Goal: Transaction & Acquisition: Purchase product/service

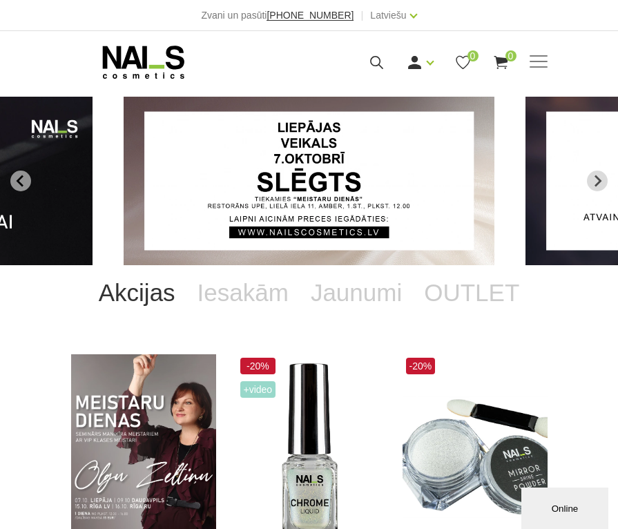
click at [161, 295] on link "Akcijas" at bounding box center [137, 292] width 99 height 55
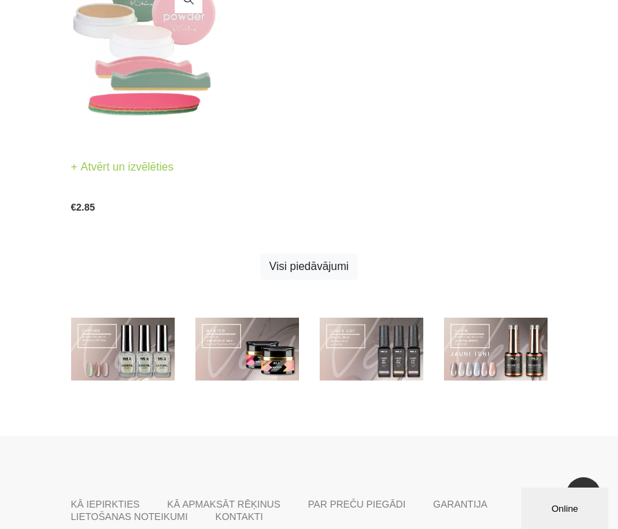
scroll to position [1408, 0]
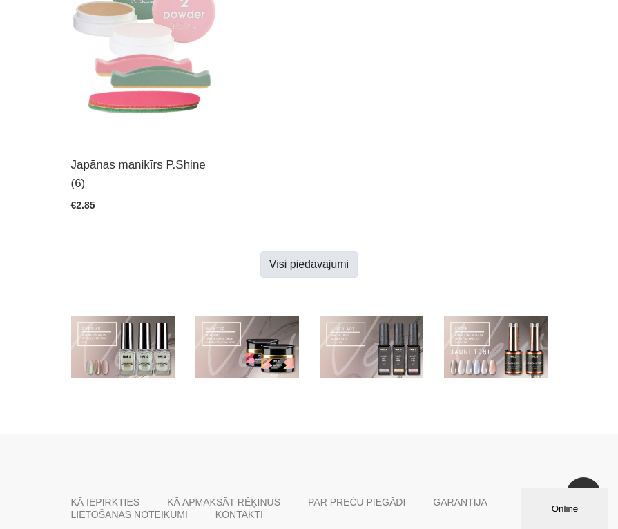
click at [335, 262] on link "Visi piedāvājumi" at bounding box center [308, 264] width 97 height 26
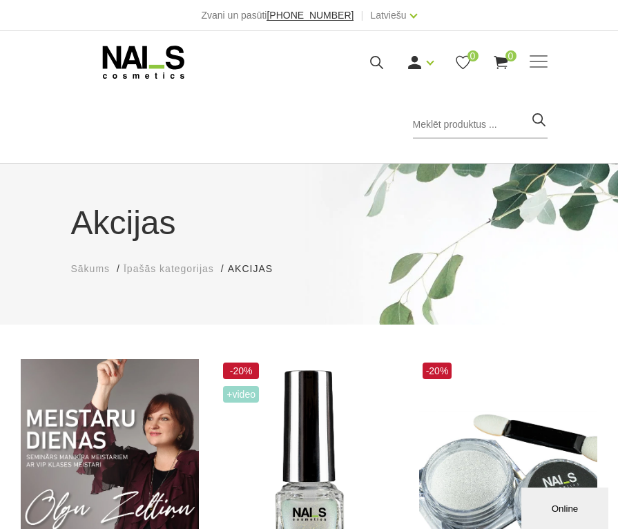
click at [312, 348] on body "Zvani un pasūti +37120446646 | Latviešu Latviešu Russian English EUR EUR | Mani…" at bounding box center [309, 264] width 618 height 529
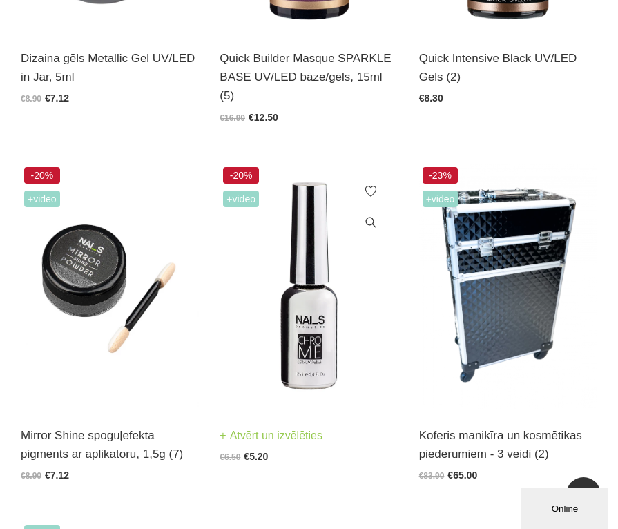
scroll to position [938, 0]
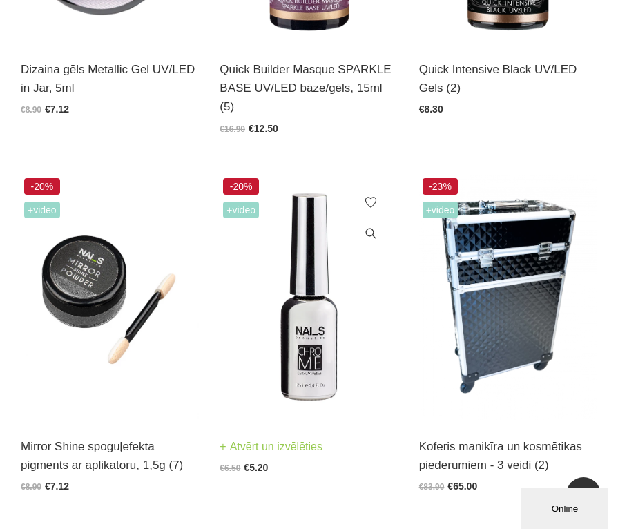
click at [299, 308] on img at bounding box center [308, 297] width 178 height 245
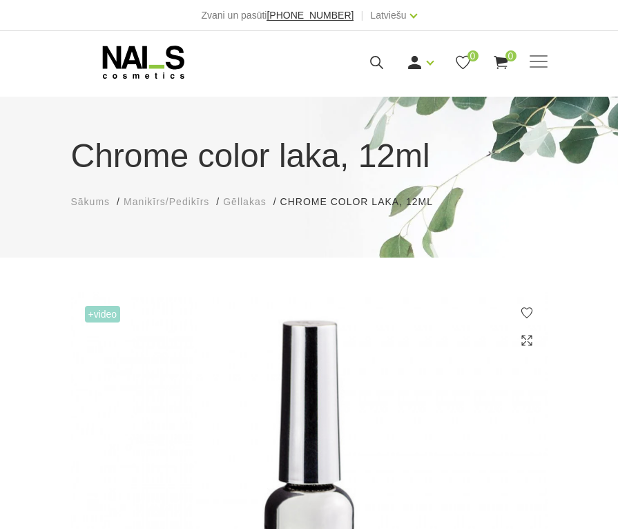
click at [287, 362] on img at bounding box center [309, 486] width 476 height 388
click at [254, 320] on img at bounding box center [309, 486] width 476 height 388
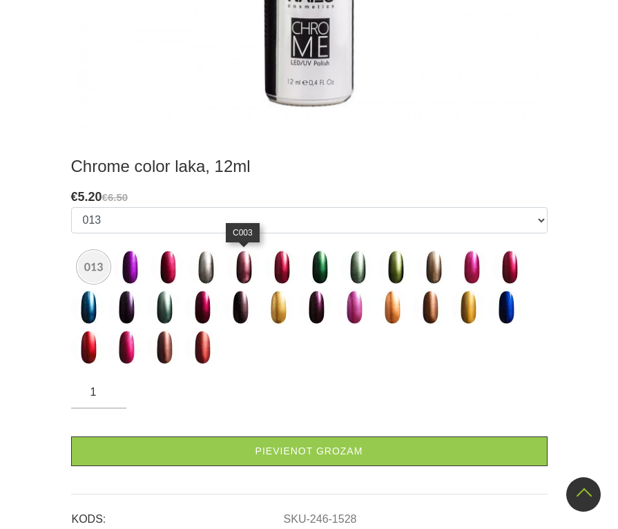
scroll to position [549, 0]
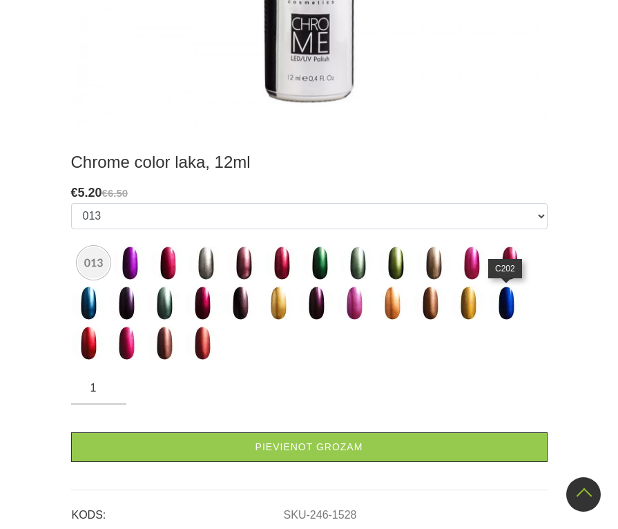
click at [511, 308] on img at bounding box center [506, 303] width 35 height 35
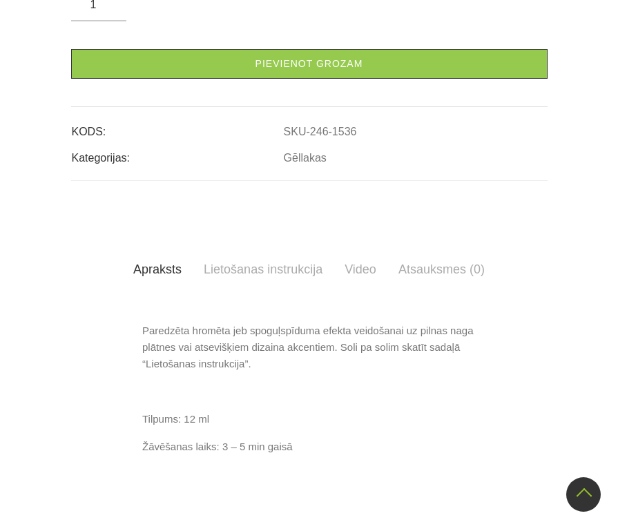
scroll to position [549, 0]
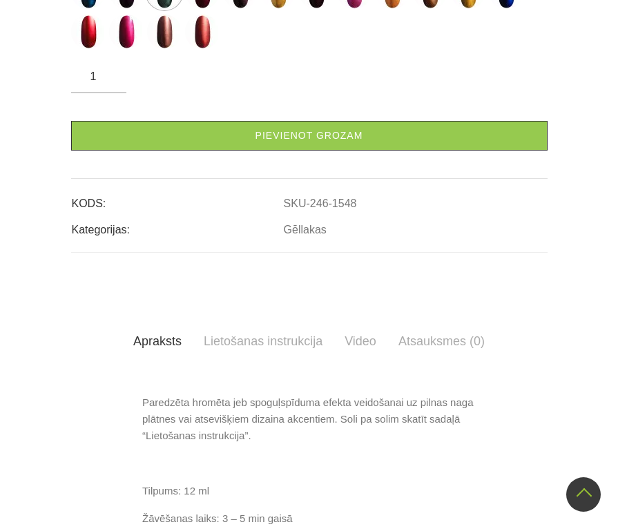
scroll to position [473, 0]
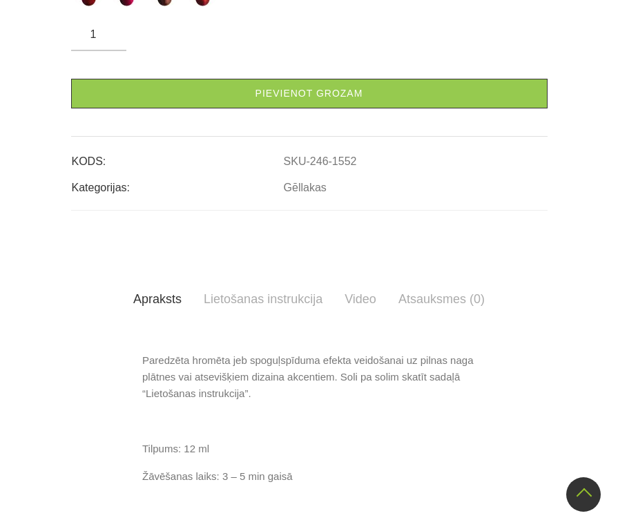
scroll to position [516, 0]
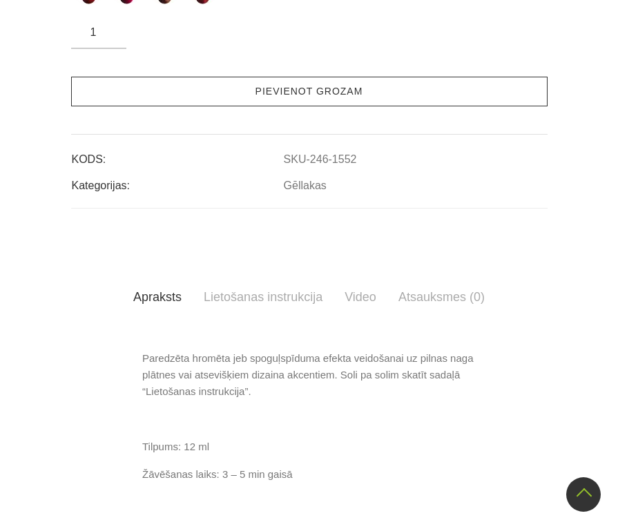
click at [254, 106] on link "Pievienot grozam" at bounding box center [309, 92] width 476 height 30
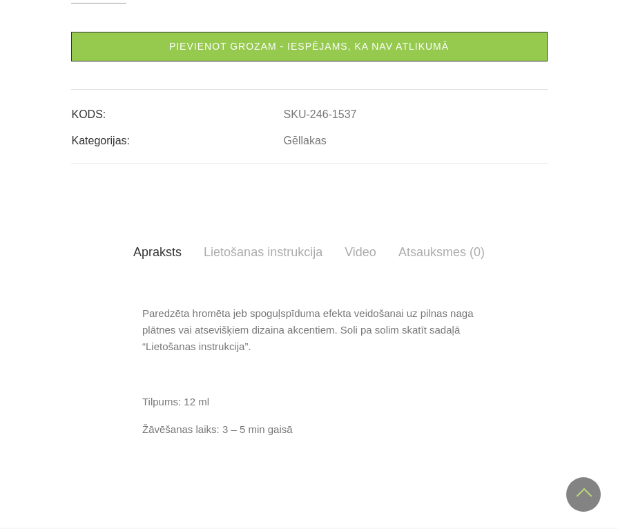
scroll to position [577, 0]
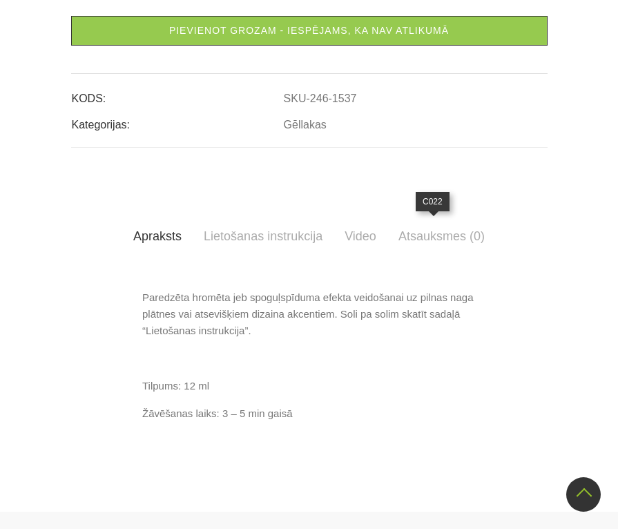
select select "1543"
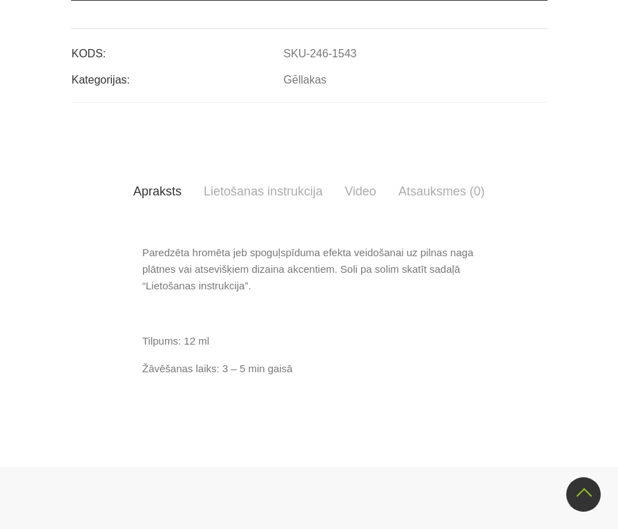
scroll to position [627, 0]
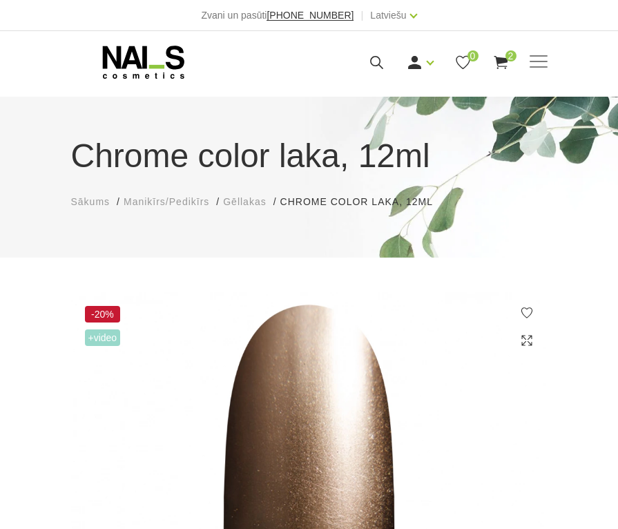
scroll to position [0, 0]
click at [537, 62] on span at bounding box center [538, 61] width 18 height 1
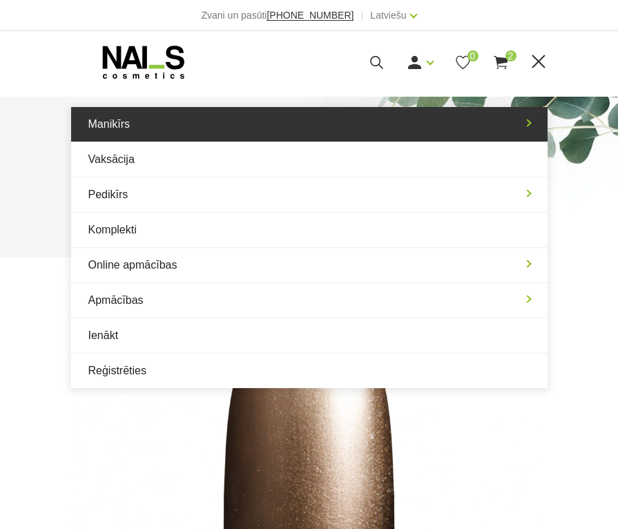
click at [244, 137] on link "Manikīrs" at bounding box center [309, 124] width 476 height 35
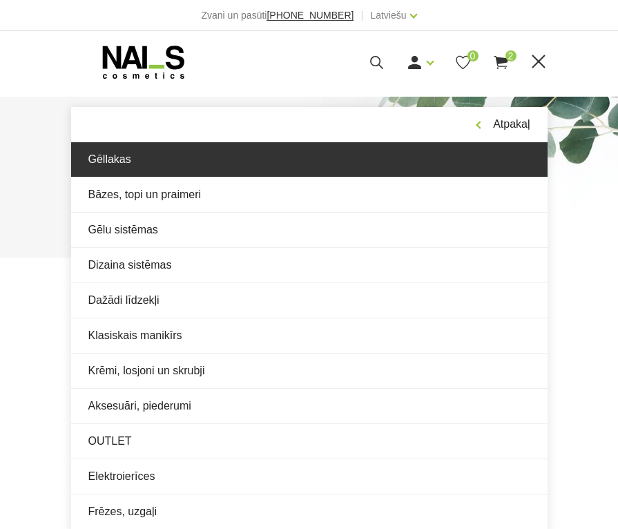
click at [177, 173] on link "Gēllakas" at bounding box center [309, 159] width 476 height 35
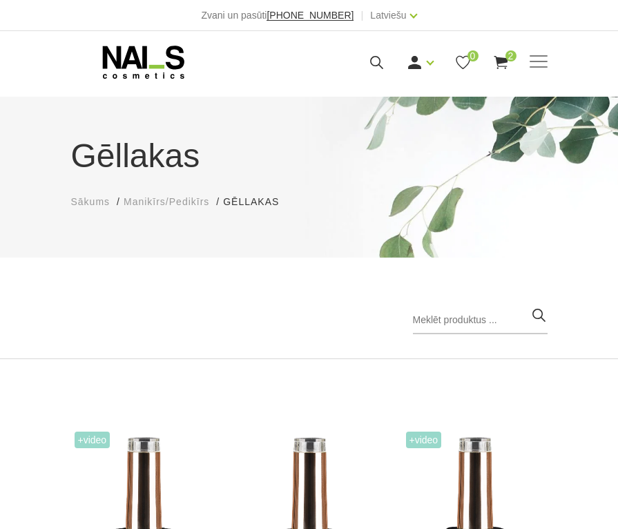
click at [114, 278] on div "Gēllakas Sākums Manikīrs/Pedikīrs Gēllakas Gēllakas Populārākie vispirms Jaunum…" at bounding box center [309, 228] width 618 height 262
click at [531, 62] on span at bounding box center [538, 62] width 18 height 14
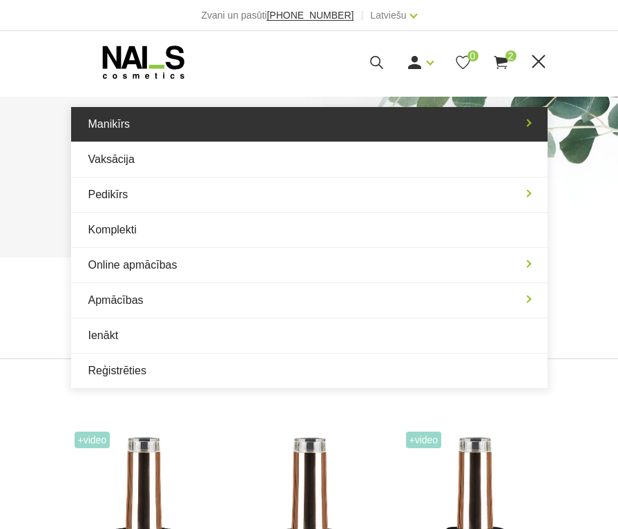
click at [309, 134] on link "Manikīrs" at bounding box center [309, 124] width 476 height 35
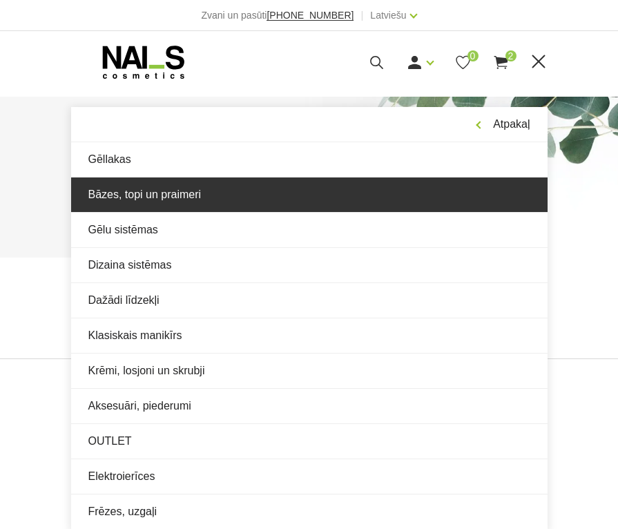
click at [248, 198] on link "Bāzes, topi un praimeri" at bounding box center [309, 194] width 476 height 35
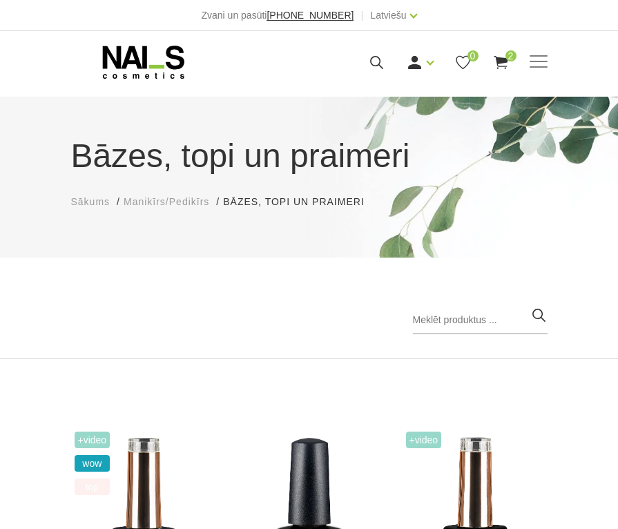
click at [257, 320] on div "Populārākie vispirms Jaunumi Lētākais vispirms Dārgākais vispirms Populārākie v…" at bounding box center [309, 325] width 476 height 38
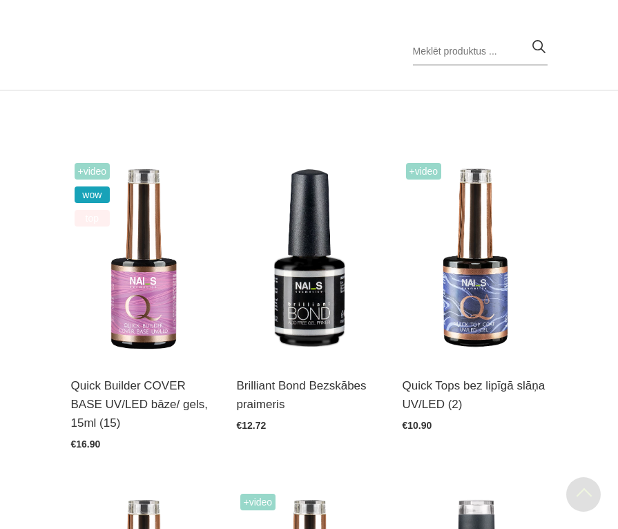
scroll to position [303, 0]
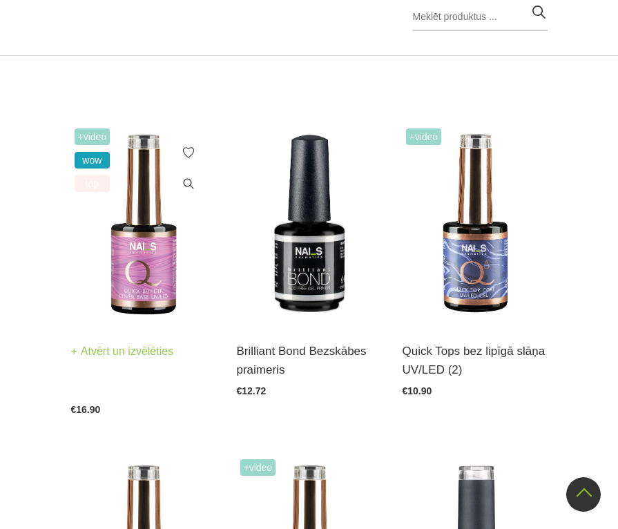
click at [155, 279] on img at bounding box center [143, 224] width 145 height 199
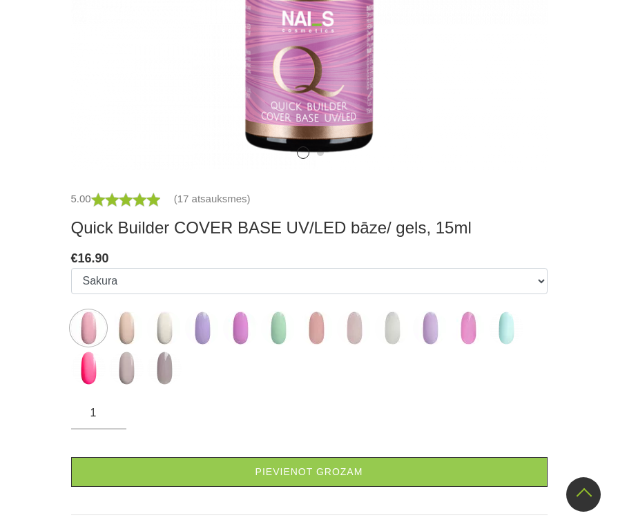
scroll to position [575, 0]
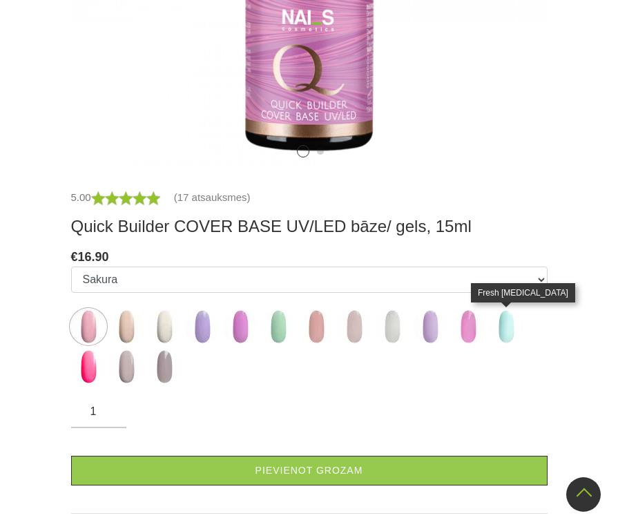
click at [504, 327] on img at bounding box center [506, 326] width 35 height 35
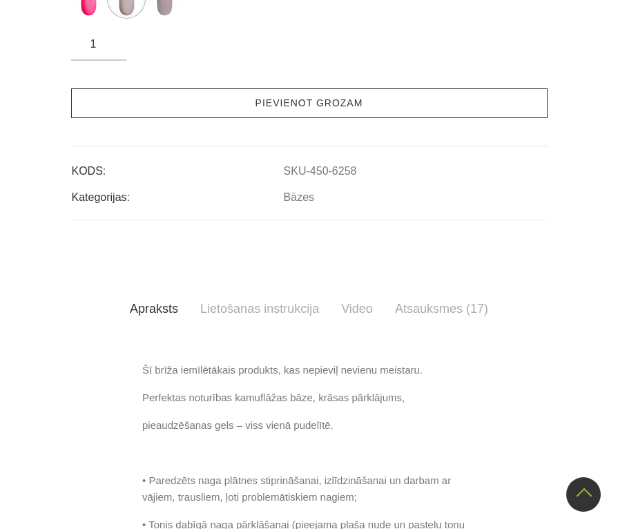
click at [253, 118] on link "Pievienot grozam" at bounding box center [309, 103] width 476 height 30
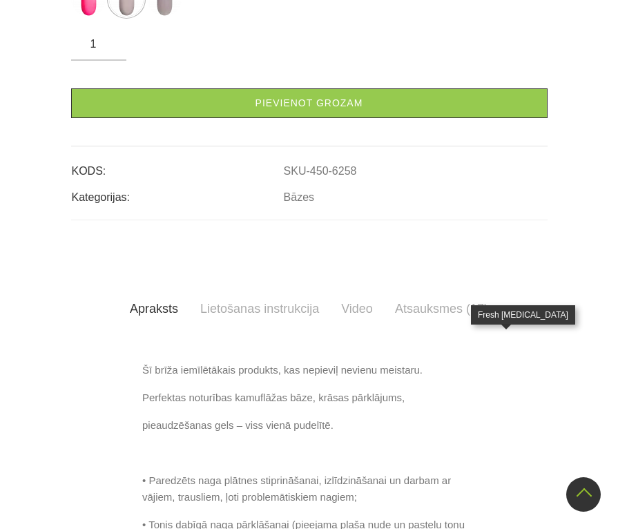
select select "6256"
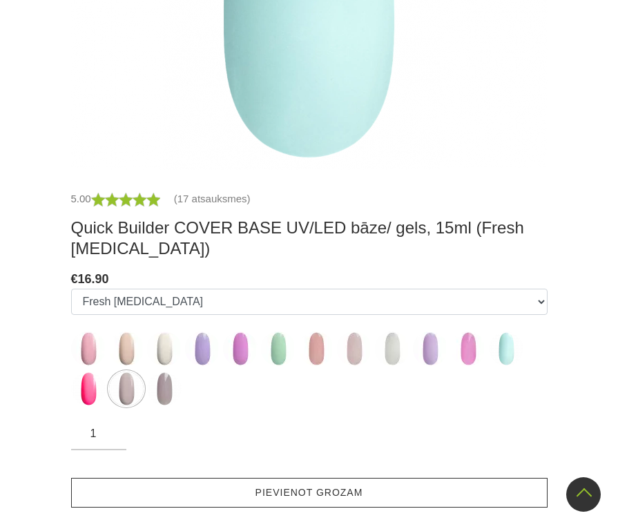
click at [318, 494] on link "Pievienot grozam" at bounding box center [309, 493] width 476 height 30
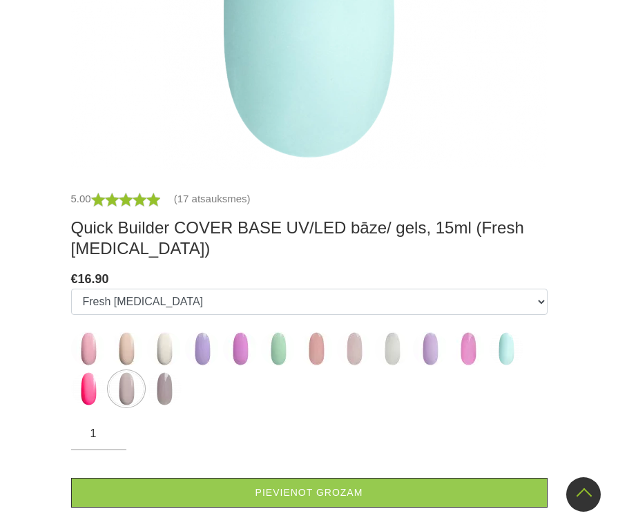
click at [375, 271] on div "€ 16.90" at bounding box center [309, 278] width 476 height 19
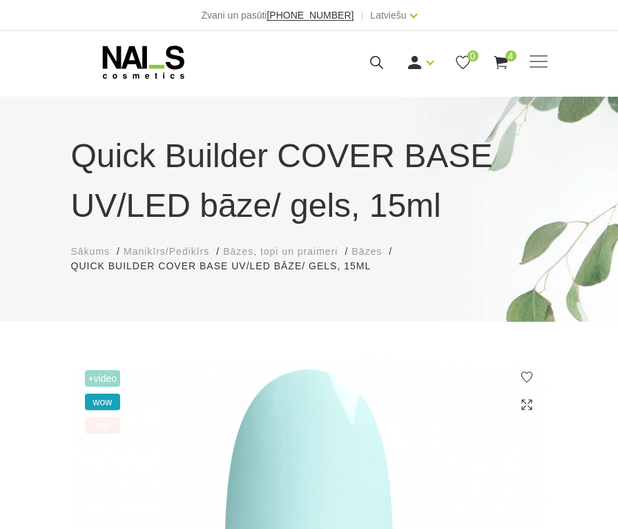
scroll to position [0, 0]
click at [533, 66] on span at bounding box center [538, 62] width 18 height 14
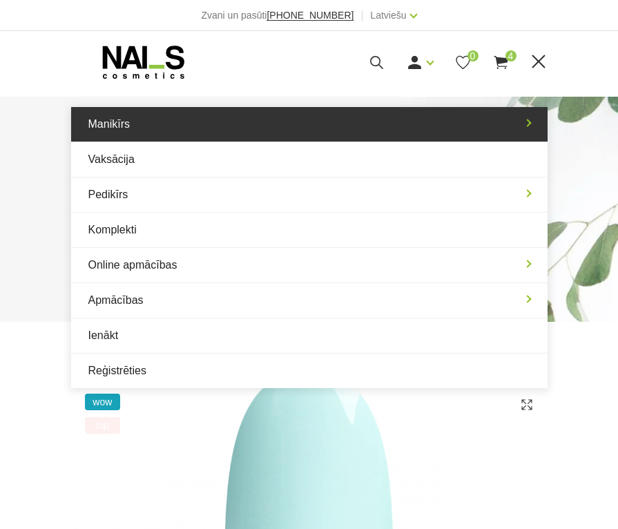
click at [243, 132] on link "Manikīrs" at bounding box center [309, 124] width 476 height 35
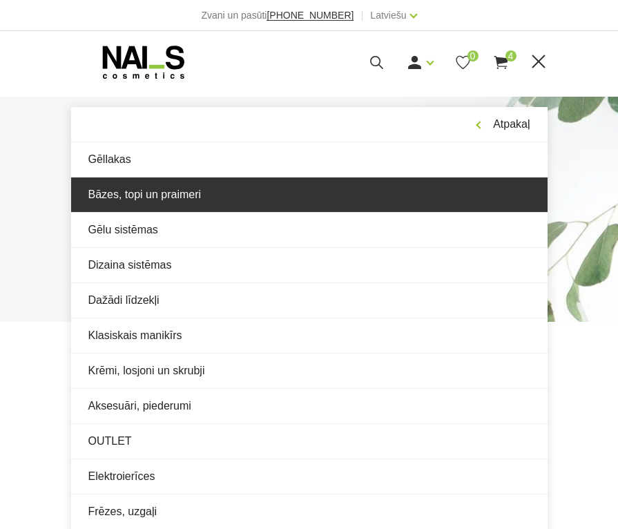
click at [144, 188] on link "Bāzes, topi un praimeri" at bounding box center [309, 194] width 476 height 35
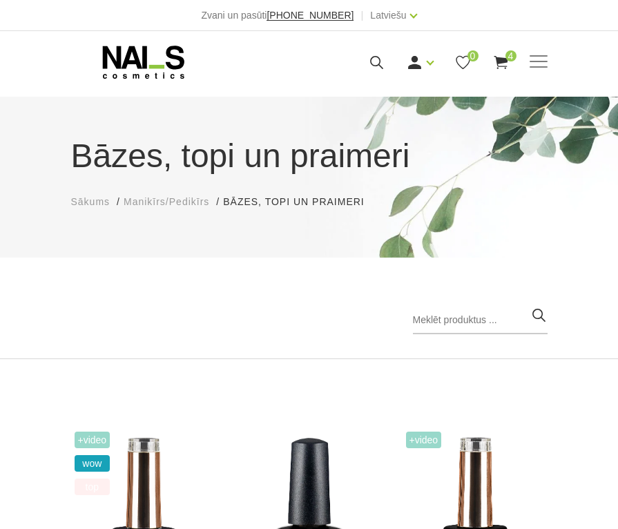
click at [88, 304] on div "Populārākie vispirms Jaunumi Lētākais vispirms Dārgākais vispirms Populārākie v…" at bounding box center [309, 325] width 618 height 67
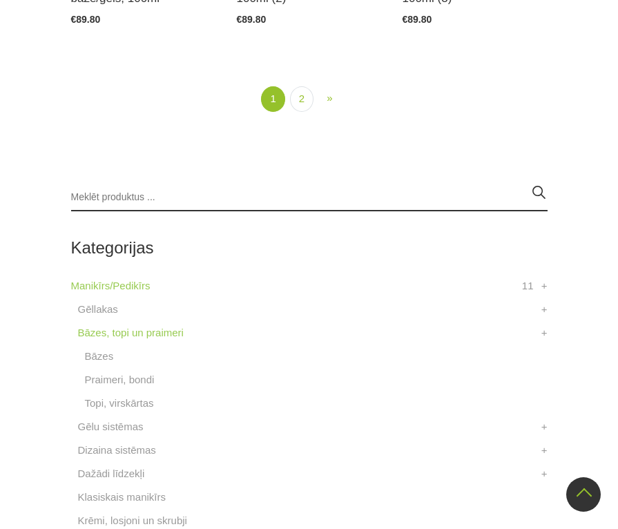
scroll to position [2998, 0]
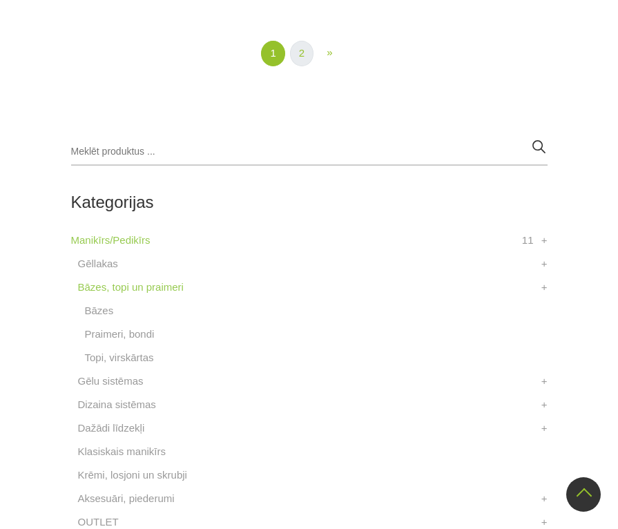
click at [305, 57] on link "2" at bounding box center [301, 54] width 23 height 26
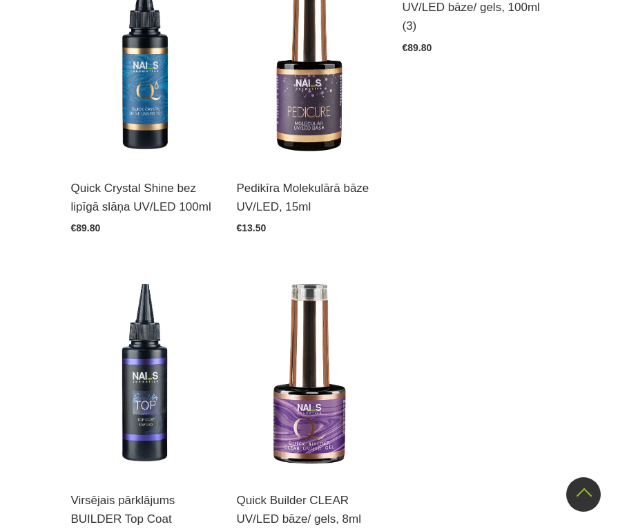
scroll to position [467, 0]
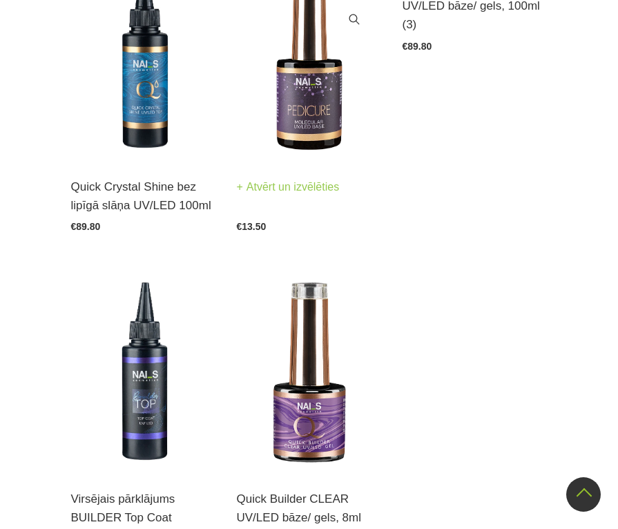
click at [285, 115] on img at bounding box center [309, 60] width 145 height 199
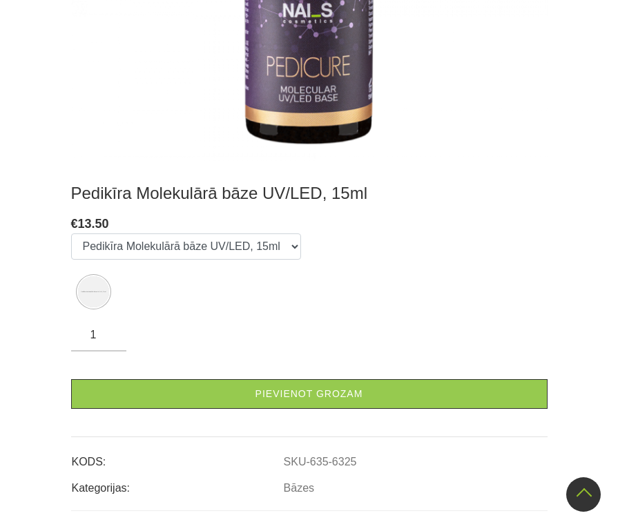
scroll to position [590, 0]
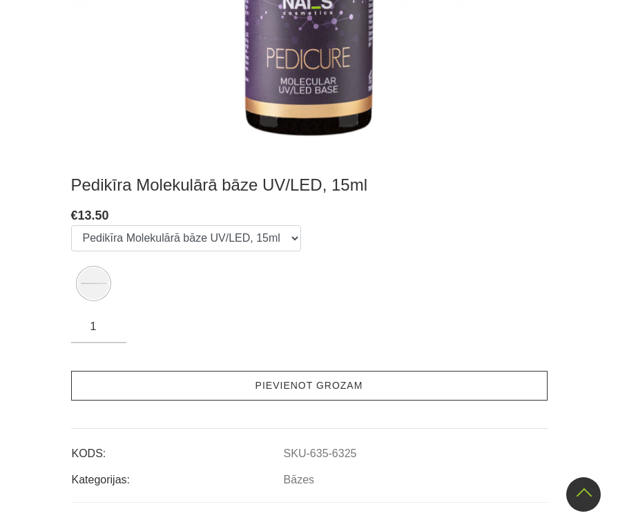
drag, startPoint x: 224, startPoint y: 245, endPoint x: 193, endPoint y: 400, distance: 157.5
click at [193, 400] on div "Pedikīra Molekulārā bāze UV/LED, 15ml € 13.50 Izvēlēties: Pedikīra Molekulārā b…" at bounding box center [309, 331] width 476 height 313
drag, startPoint x: 193, startPoint y: 400, endPoint x: 195, endPoint y: 384, distance: 15.2
click at [195, 384] on link "Pievienot grozam" at bounding box center [309, 386] width 476 height 30
